Goal: Task Accomplishment & Management: Manage account settings

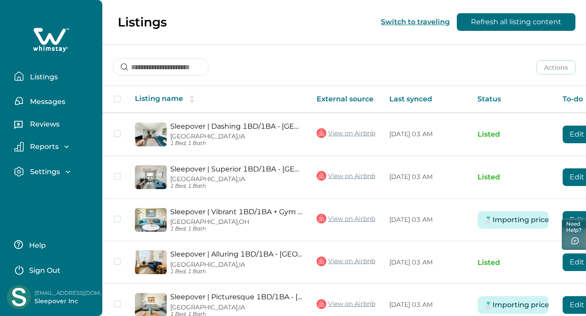
click at [41, 127] on p "Reviews" at bounding box center [43, 124] width 32 height 9
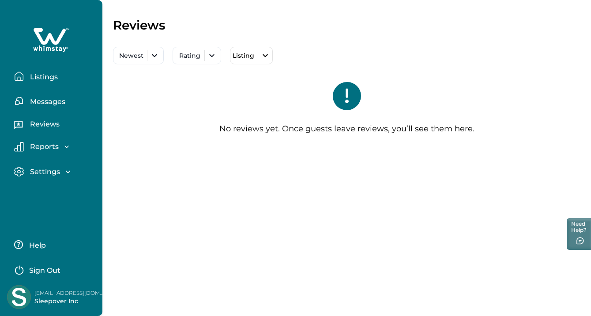
click at [49, 96] on button "Messages" at bounding box center [54, 101] width 81 height 18
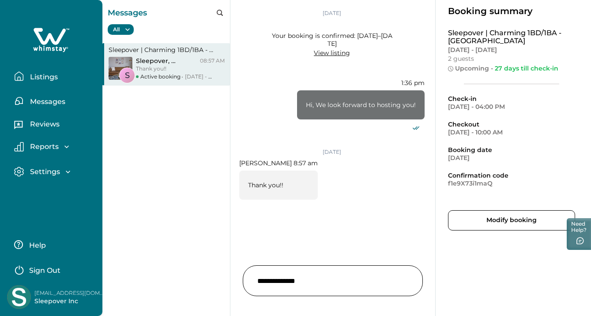
click at [49, 73] on p "Listings" at bounding box center [42, 77] width 30 height 9
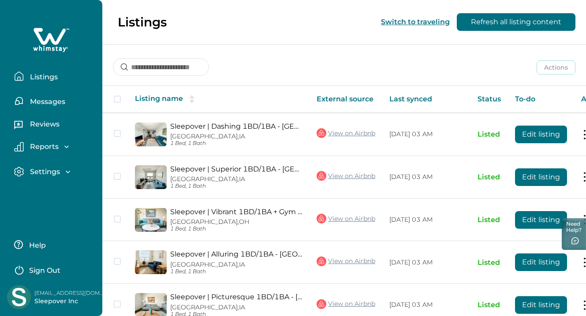
click at [72, 41] on div at bounding box center [51, 40] width 88 height 26
click at [51, 41] on icon at bounding box center [50, 36] width 32 height 17
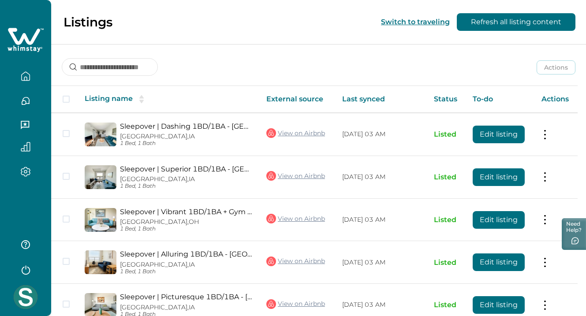
click at [502, 24] on button "Refresh all listing content" at bounding box center [516, 22] width 119 height 18
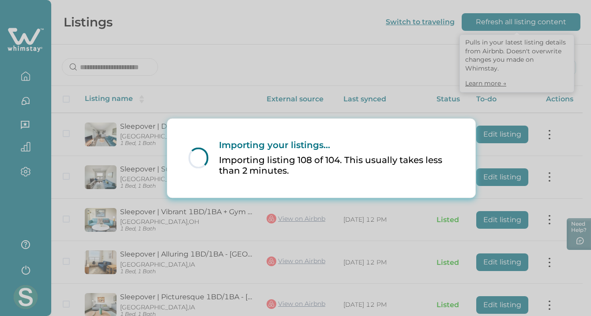
click at [150, 22] on div "Loading... Importing your listings... Importing listing 108 of 104. This usuall…" at bounding box center [295, 158] width 591 height 316
